Goal: Task Accomplishment & Management: Manage account settings

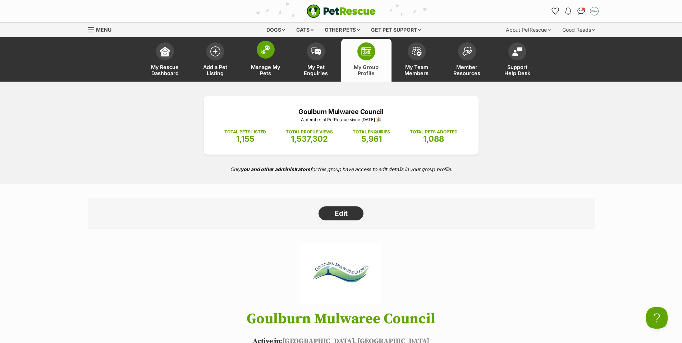
click at [268, 63] on link "Manage My Pets" at bounding box center [265, 60] width 50 height 43
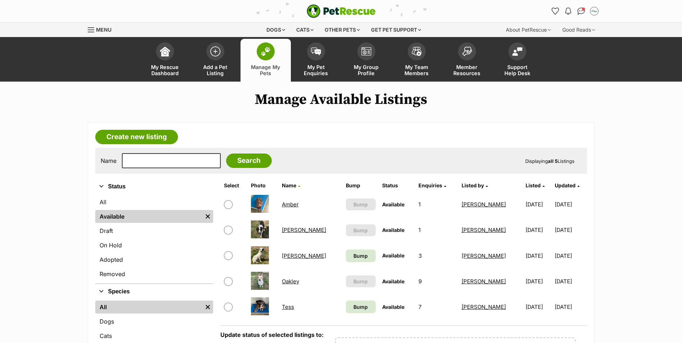
click at [292, 306] on link "Tess" at bounding box center [288, 306] width 12 height 7
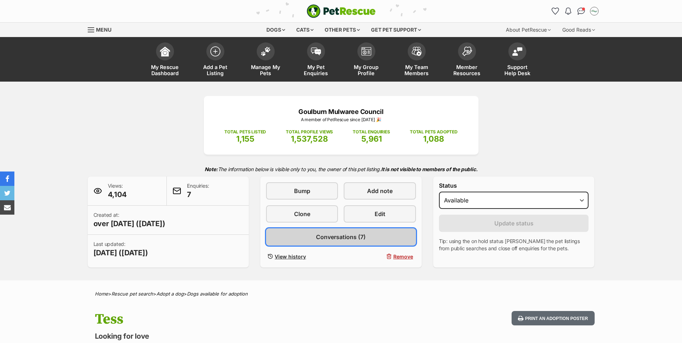
click at [339, 235] on span "Conversations (7)" at bounding box center [341, 237] width 50 height 9
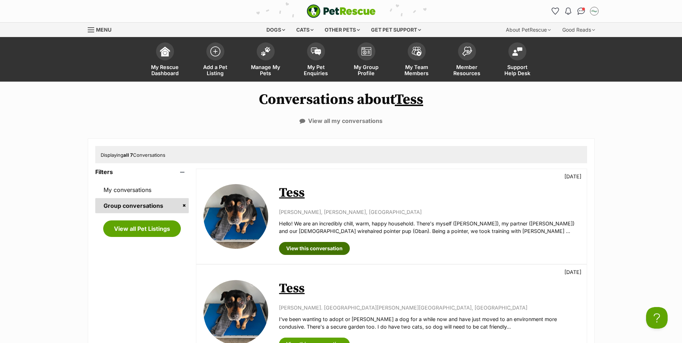
click at [332, 250] on link "View this conversation" at bounding box center [314, 248] width 71 height 13
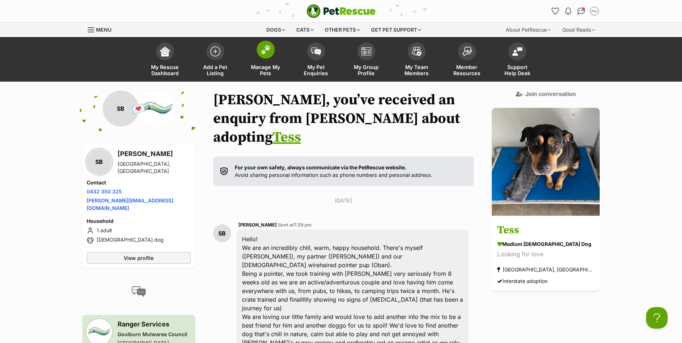
click at [264, 56] on span at bounding box center [266, 50] width 18 height 18
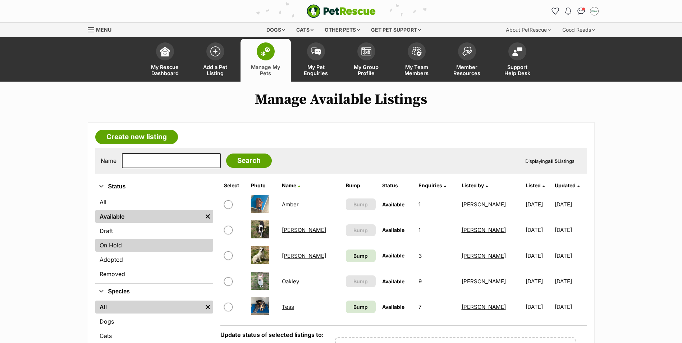
click at [127, 245] on link "On Hold" at bounding box center [154, 245] width 118 height 13
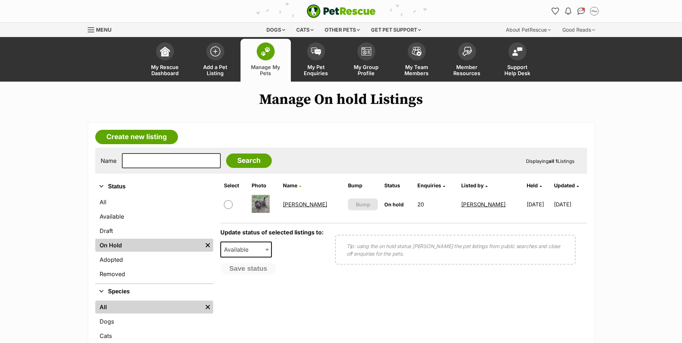
click at [268, 250] on b at bounding box center [267, 250] width 4 height 2
select select "rehomed"
click at [228, 202] on input "checkbox" at bounding box center [228, 204] width 9 height 9
checkbox input "true"
click at [256, 270] on button "Save status" at bounding box center [248, 269] width 57 height 12
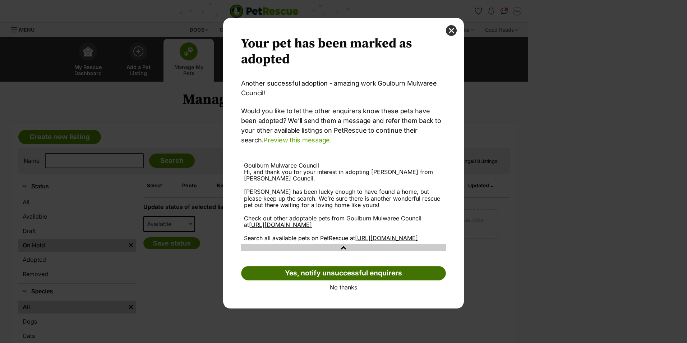
click at [347, 280] on link "Yes, notify unsuccessful enquirers" at bounding box center [343, 273] width 205 height 14
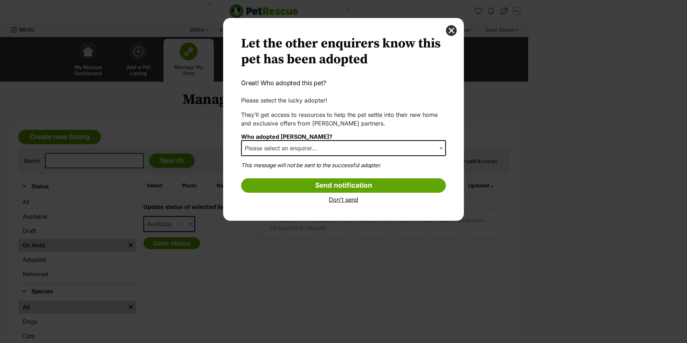
click at [349, 202] on link "Don't send" at bounding box center [343, 199] width 205 height 6
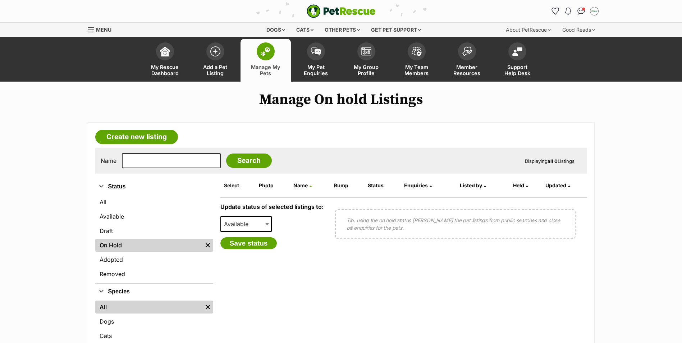
click at [269, 54] on img at bounding box center [266, 51] width 10 height 9
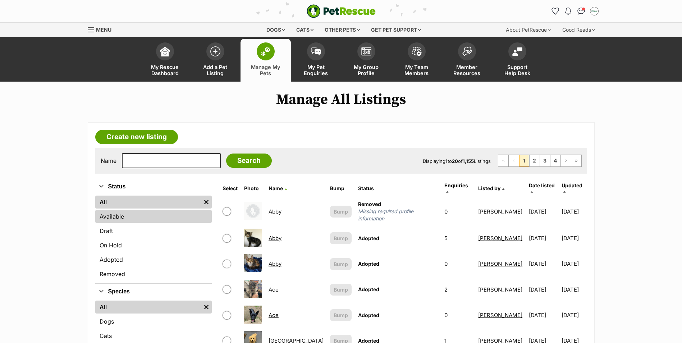
click at [118, 220] on link "Available" at bounding box center [153, 216] width 116 height 13
